Goal: Transaction & Acquisition: Download file/media

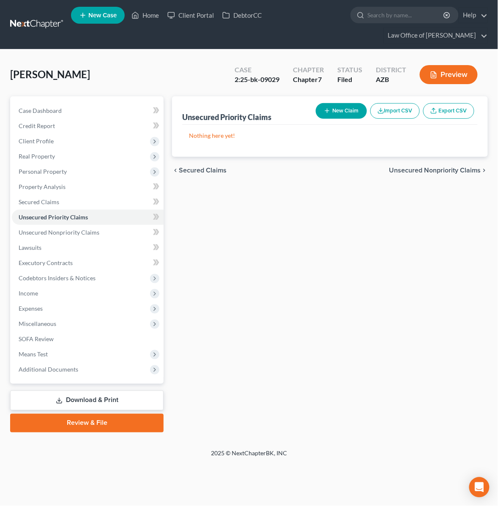
click at [118, 82] on div "[PERSON_NAME] Upgraded Case 2:25-bk-09029 Chapter Chapter 7 Status Filed Distri…" at bounding box center [249, 78] width 478 height 37
click at [149, 19] on link "Home" at bounding box center [145, 15] width 36 height 15
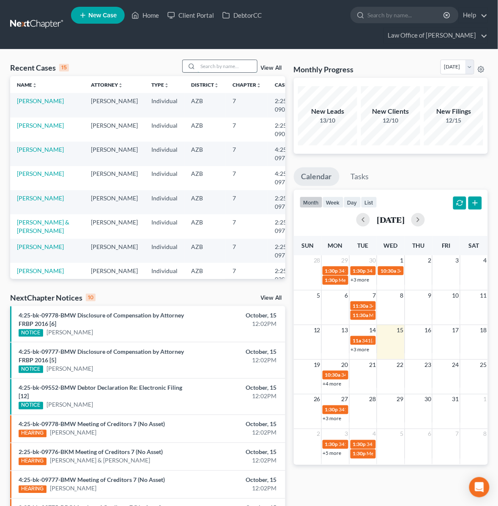
click at [220, 61] on input "search" at bounding box center [227, 66] width 59 height 12
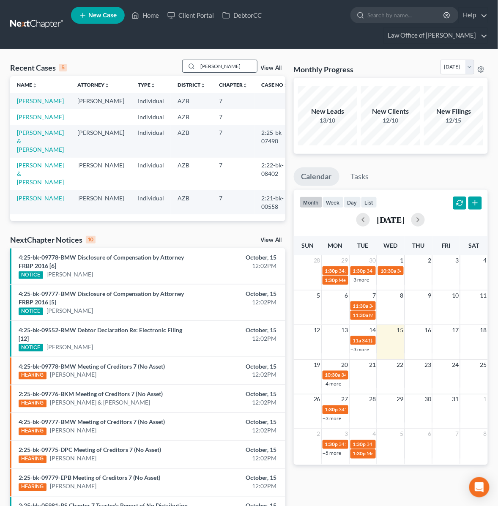
type input "[PERSON_NAME]"
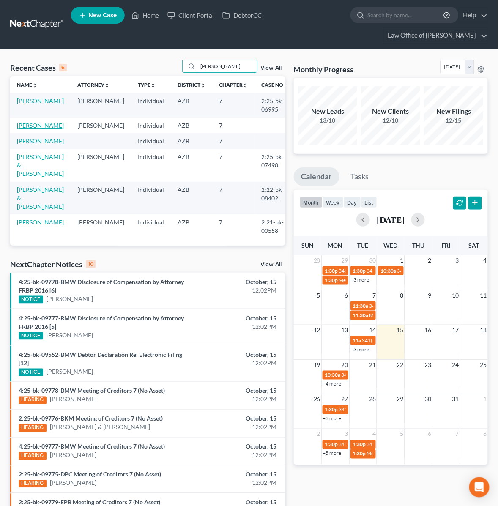
click at [43, 127] on link "[PERSON_NAME]" at bounding box center [40, 125] width 47 height 7
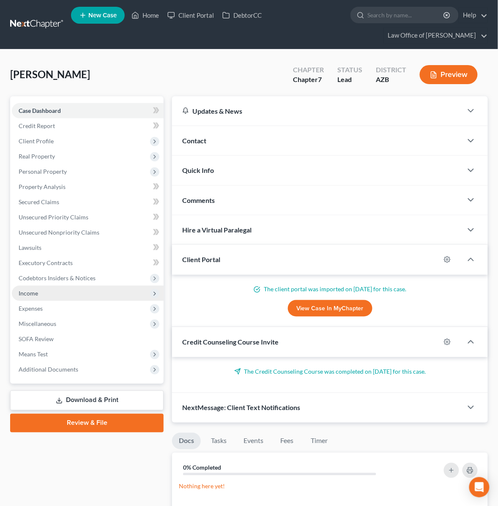
click at [34, 294] on span "Income" at bounding box center [28, 293] width 19 height 7
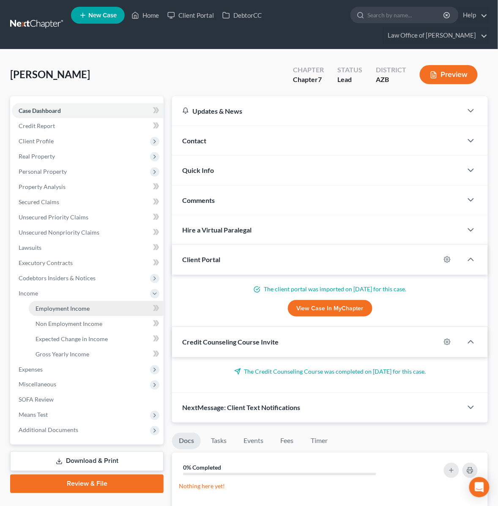
click at [47, 305] on span "Employment Income" at bounding box center [63, 308] width 54 height 7
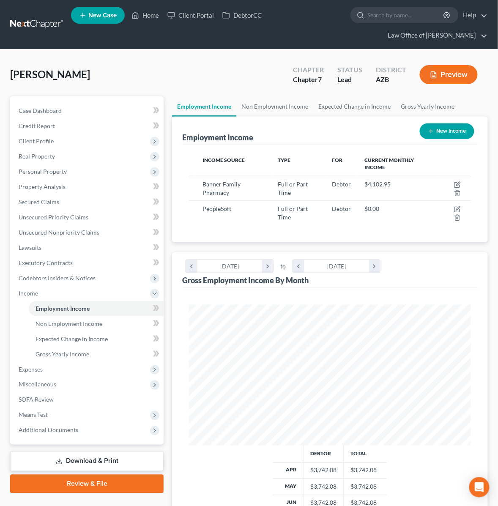
scroll to position [141, 299]
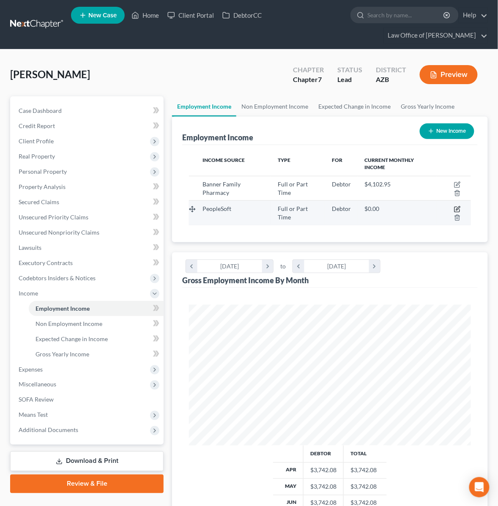
click at [455, 207] on icon "button" at bounding box center [457, 209] width 5 height 5
select select "0"
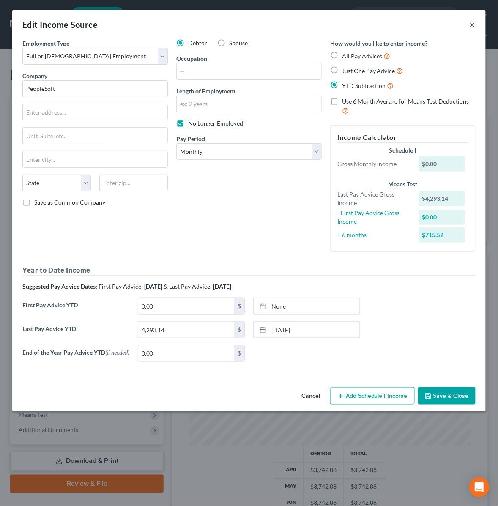
click at [474, 21] on button "×" at bounding box center [473, 24] width 6 height 10
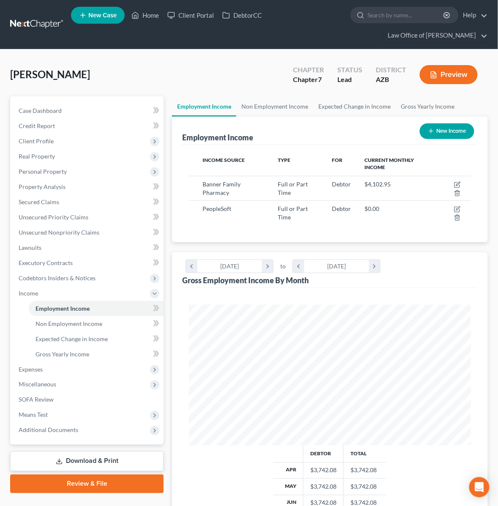
click at [452, 131] on button "New Income" at bounding box center [447, 132] width 55 height 16
select select "0"
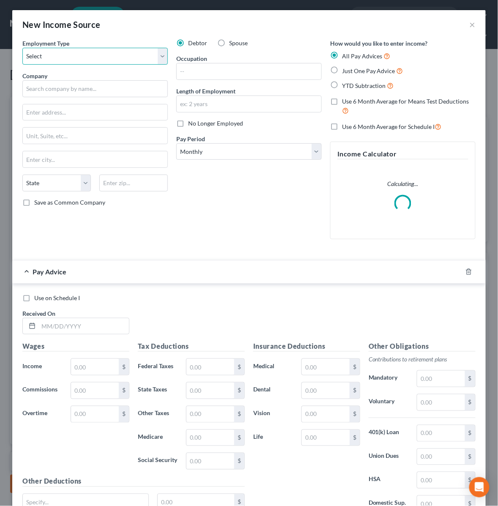
click at [75, 52] on select "Select Full or [DEMOGRAPHIC_DATA] Employment Self Employment" at bounding box center [95, 56] width 146 height 17
select select "0"
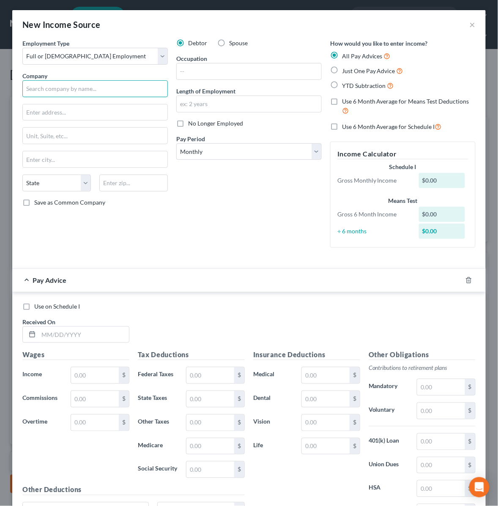
click at [64, 82] on input "text" at bounding box center [95, 88] width 146 height 17
type input "Walgreens"
click at [188, 121] on label "No Longer Employed" at bounding box center [215, 123] width 55 height 8
click at [192, 121] on input "No Longer Employed" at bounding box center [194, 121] width 5 height 5
checkbox input "true"
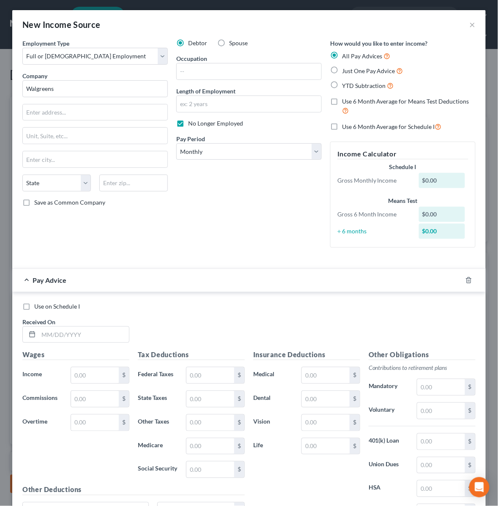
click at [473, 280] on div at bounding box center [474, 281] width 24 height 14
click at [469, 279] on polyline "button" at bounding box center [469, 279] width 5 height 0
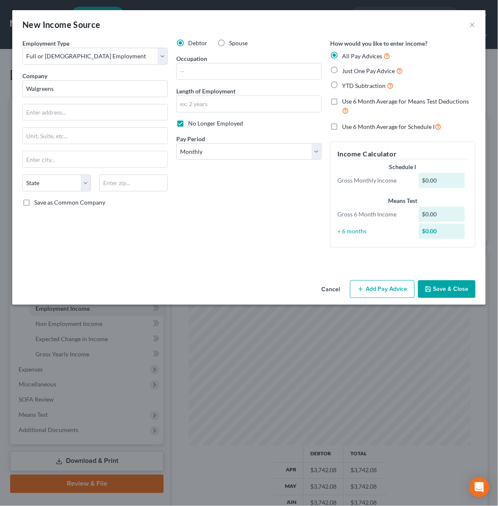
click at [342, 84] on label "YTD Subtraction" at bounding box center [368, 86] width 52 height 10
click at [346, 84] on input "YTD Subtraction" at bounding box center [348, 83] width 5 height 5
radio input "true"
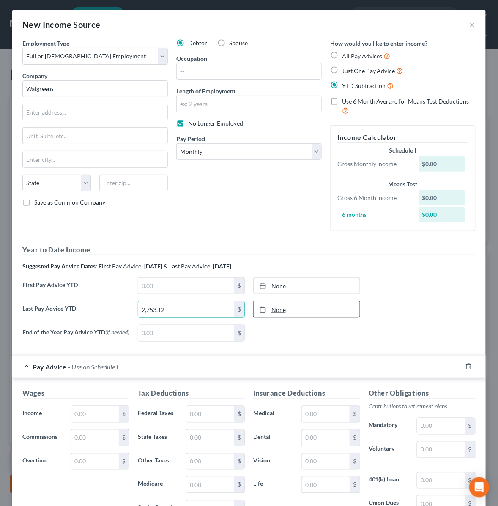
type input "2,753.12"
click at [280, 312] on link "None" at bounding box center [307, 310] width 106 height 16
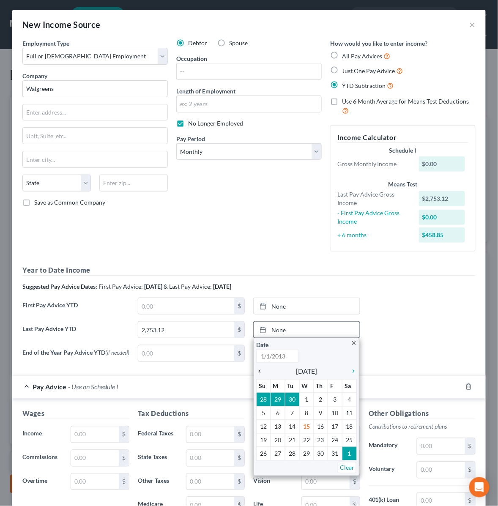
click at [261, 370] on icon "chevron_left" at bounding box center [261, 371] width 11 height 7
type input "[DATE]"
click at [261, 370] on icon "chevron_left" at bounding box center [261, 371] width 11 height 7
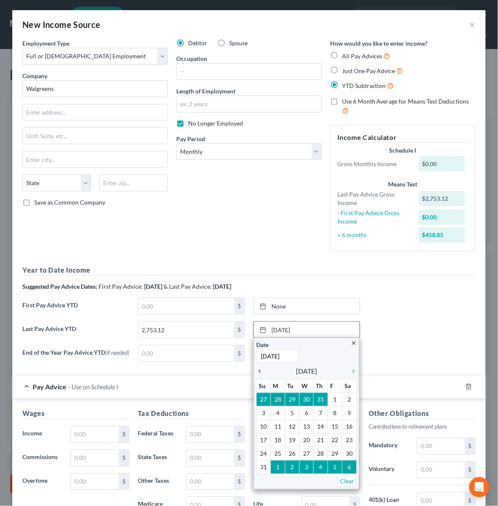
click at [261, 370] on icon "chevron_left" at bounding box center [261, 371] width 11 height 7
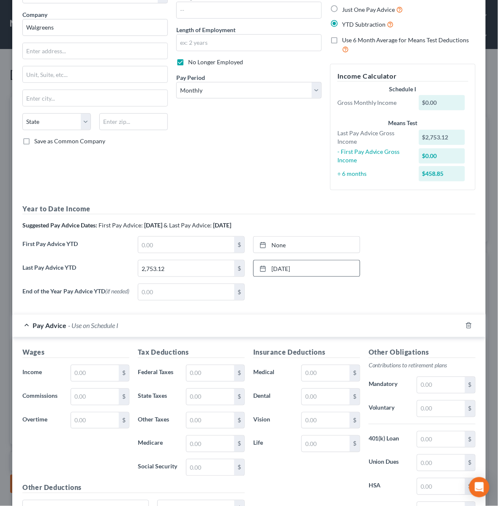
scroll to position [75, 0]
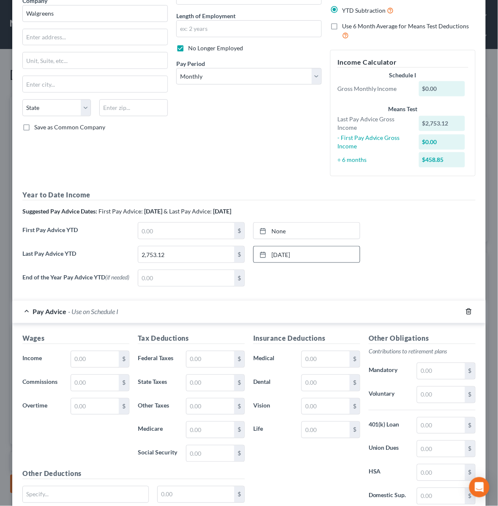
click at [468, 310] on icon "button" at bounding box center [469, 311] width 7 height 7
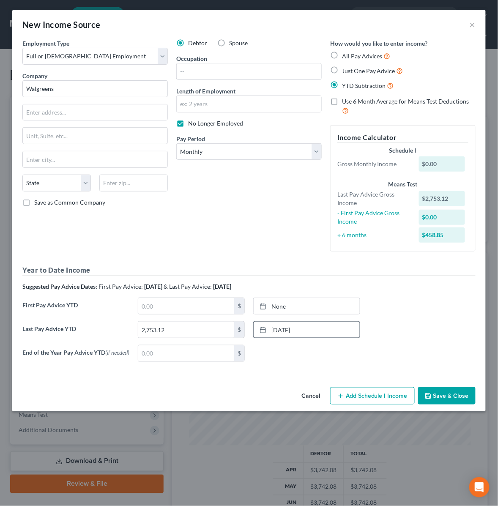
click at [442, 398] on button "Save & Close" at bounding box center [447, 396] width 58 height 18
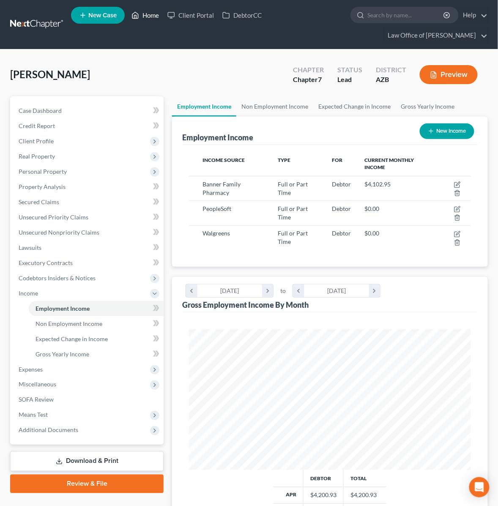
click at [148, 17] on link "Home" at bounding box center [145, 15] width 36 height 15
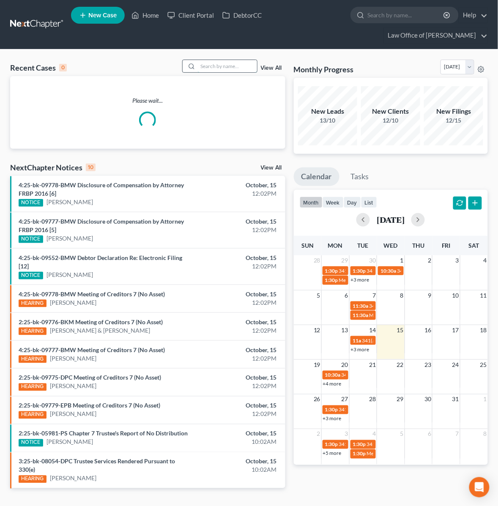
click at [218, 62] on input "search" at bounding box center [227, 66] width 59 height 12
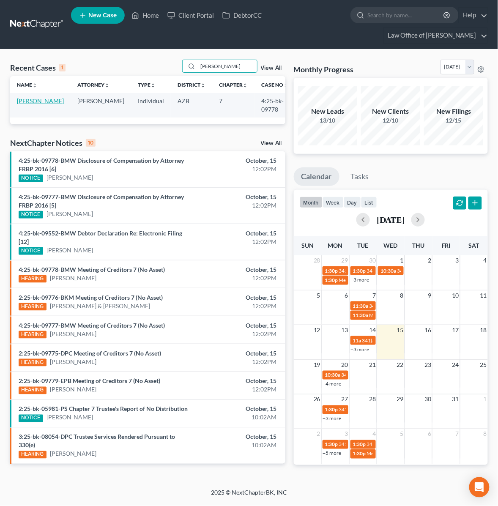
type input "galas"
click at [28, 102] on link "[PERSON_NAME]" at bounding box center [40, 100] width 47 height 7
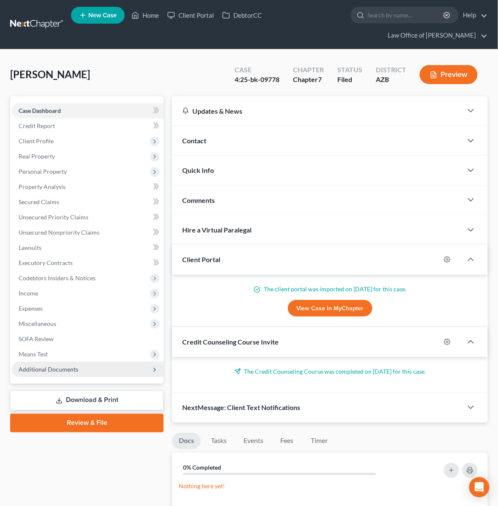
click at [68, 374] on span "Additional Documents" at bounding box center [88, 369] width 152 height 15
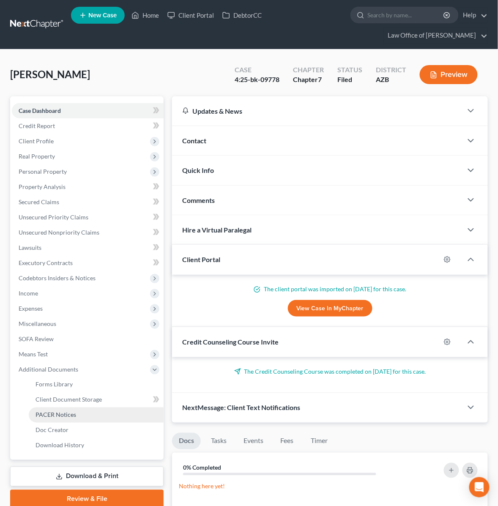
click at [63, 415] on span "PACER Notices" at bounding box center [56, 415] width 41 height 7
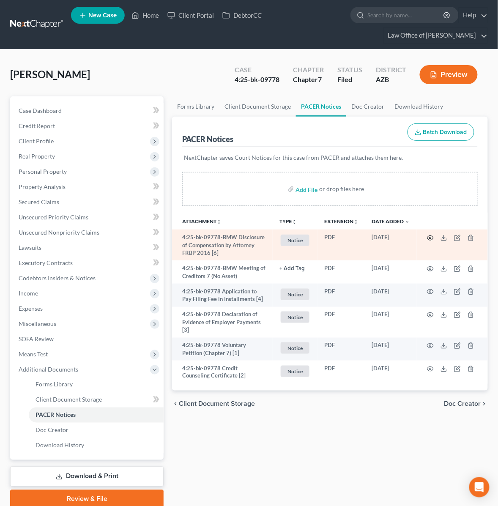
click at [431, 236] on icon "button" at bounding box center [430, 238] width 7 height 7
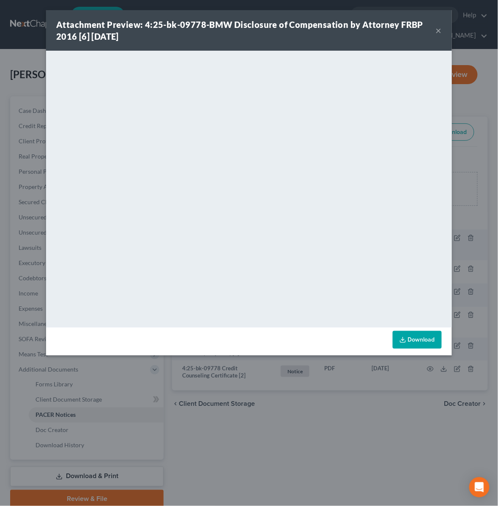
click at [439, 29] on button "×" at bounding box center [439, 30] width 6 height 10
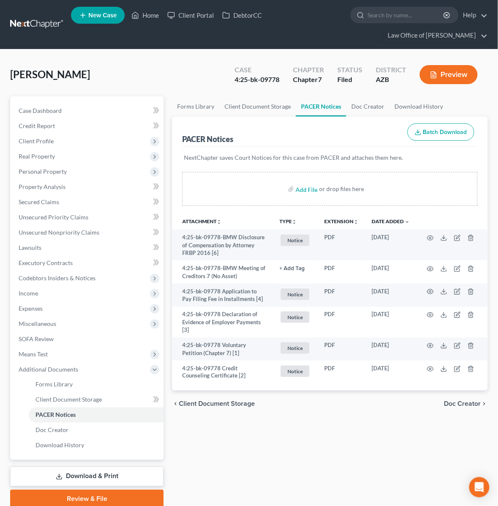
click at [96, 469] on link "Download & Print" at bounding box center [87, 477] width 154 height 20
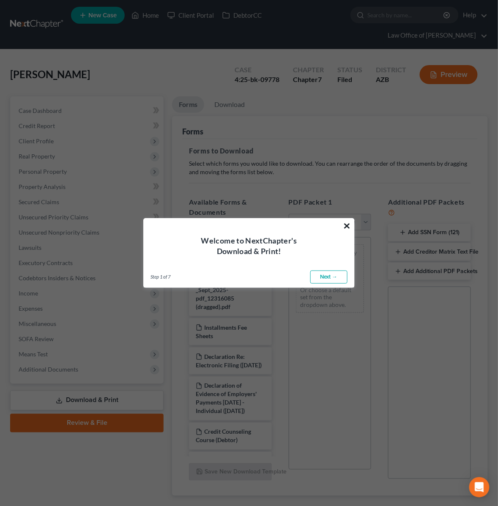
click at [346, 224] on button "×" at bounding box center [347, 226] width 8 height 14
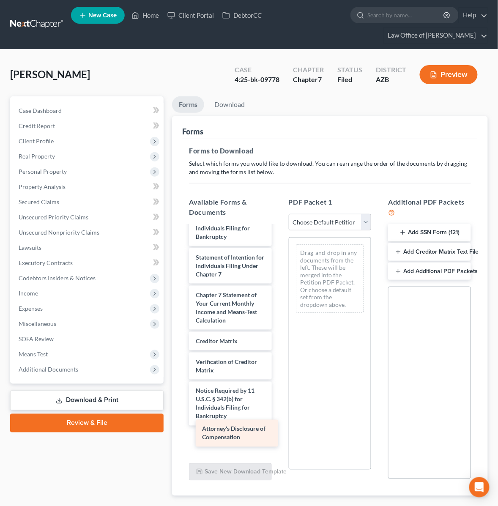
scroll to position [1904, 0]
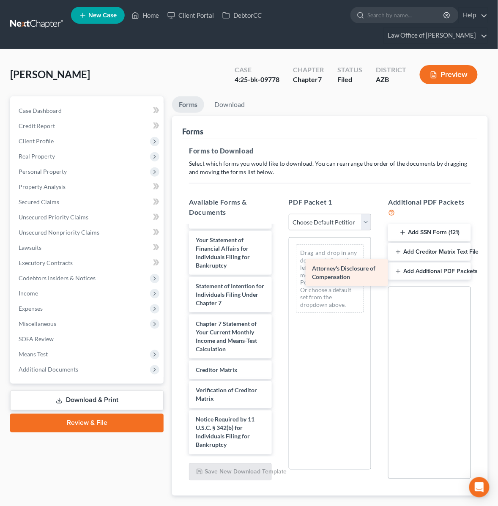
drag, startPoint x: 219, startPoint y: 447, endPoint x: 327, endPoint y: 281, distance: 197.7
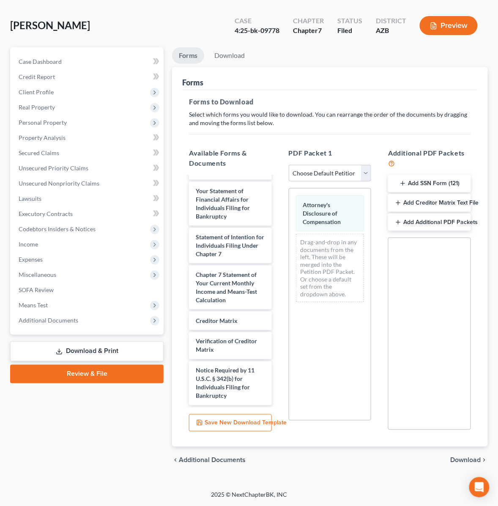
scroll to position [49, 0]
click at [461, 459] on span "Download" at bounding box center [466, 460] width 30 height 7
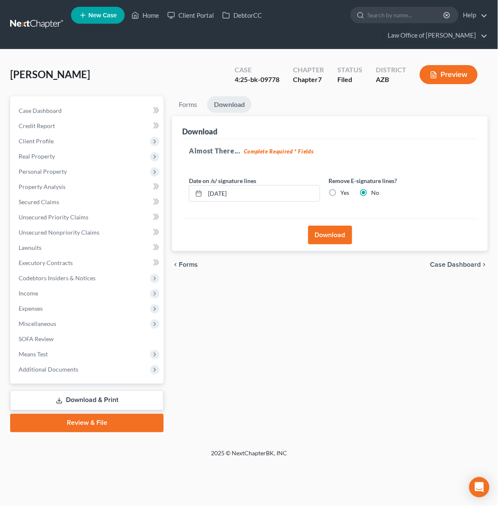
scroll to position [0, 0]
click at [330, 232] on button "Download" at bounding box center [330, 235] width 44 height 19
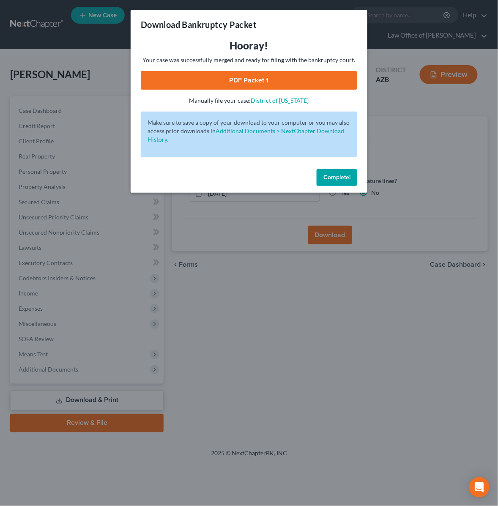
click at [285, 79] on link "PDF Packet 1" at bounding box center [249, 80] width 217 height 19
